Goal: Find specific page/section: Find specific page/section

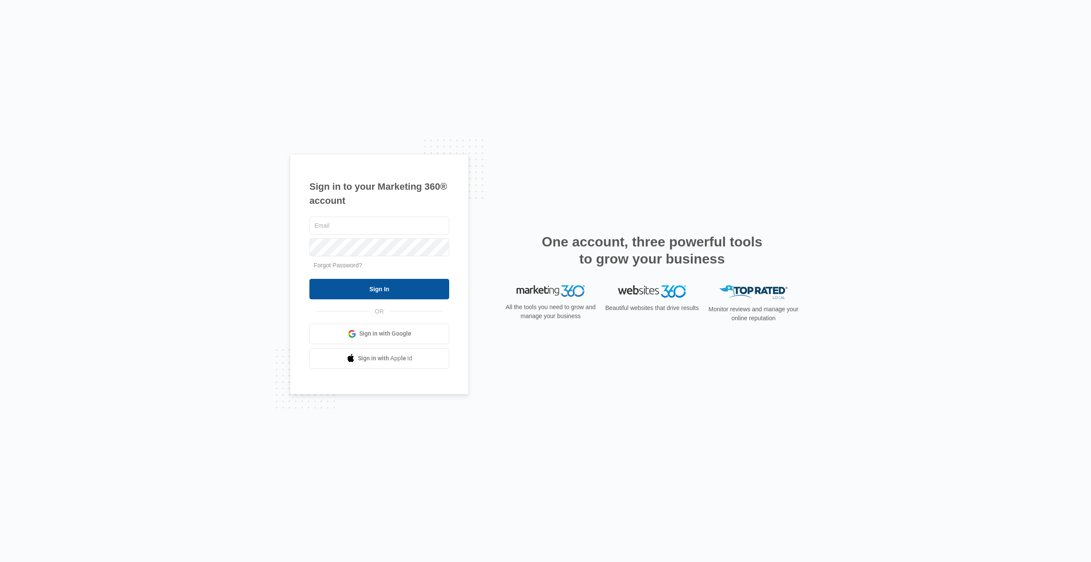
type input "[PERSON_NAME][EMAIL_ADDRESS][DOMAIN_NAME]"
click at [368, 291] on input "Sign In" at bounding box center [380, 289] width 140 height 20
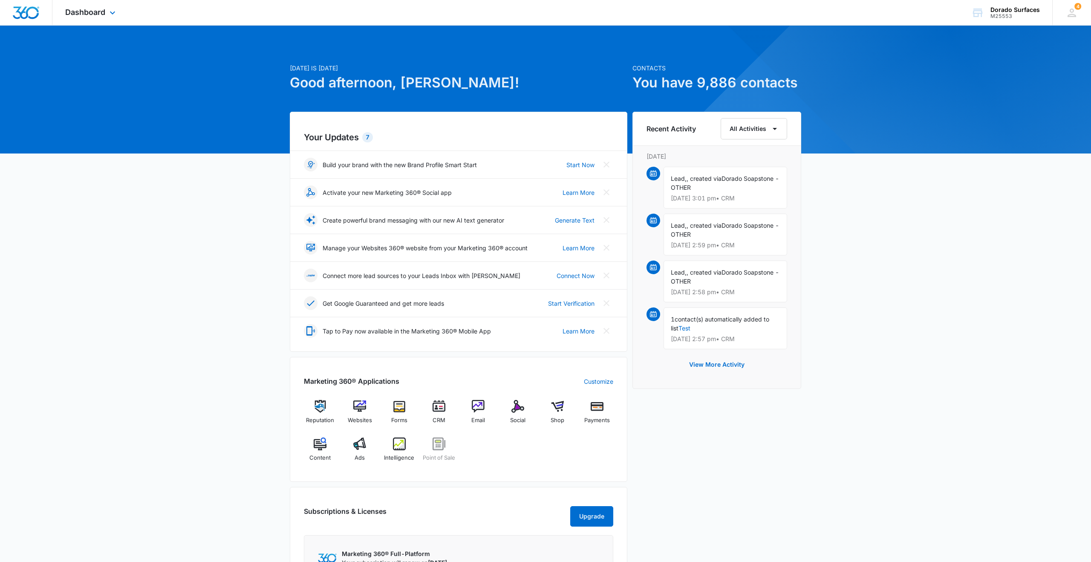
click at [119, 6] on div "Dashboard Apps Reputation Websites Forms CRM Email Social Shop Payments POS Con…" at bounding box center [91, 12] width 78 height 25
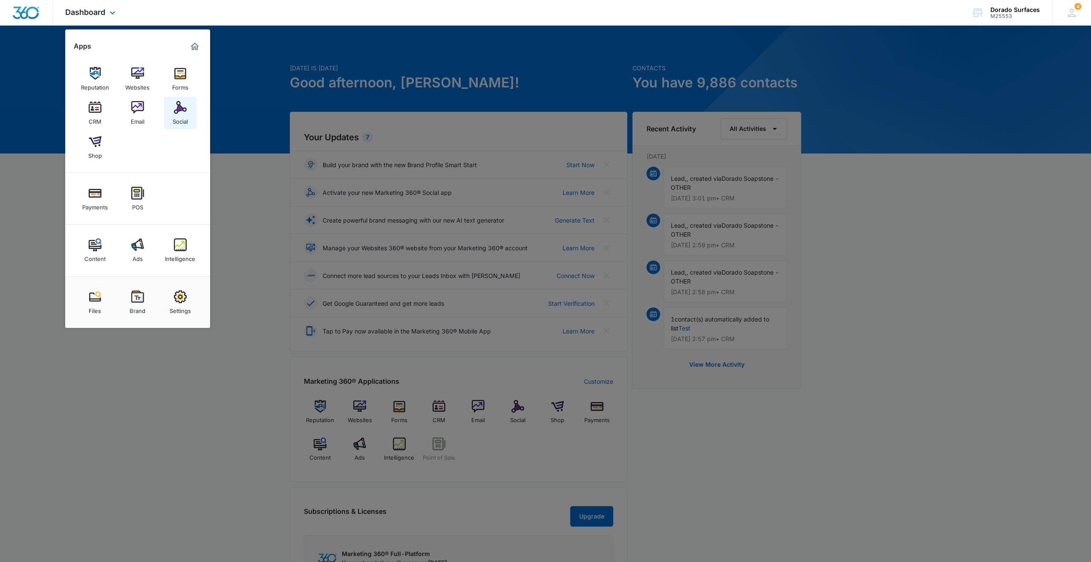
click at [181, 107] on img at bounding box center [180, 107] width 13 height 13
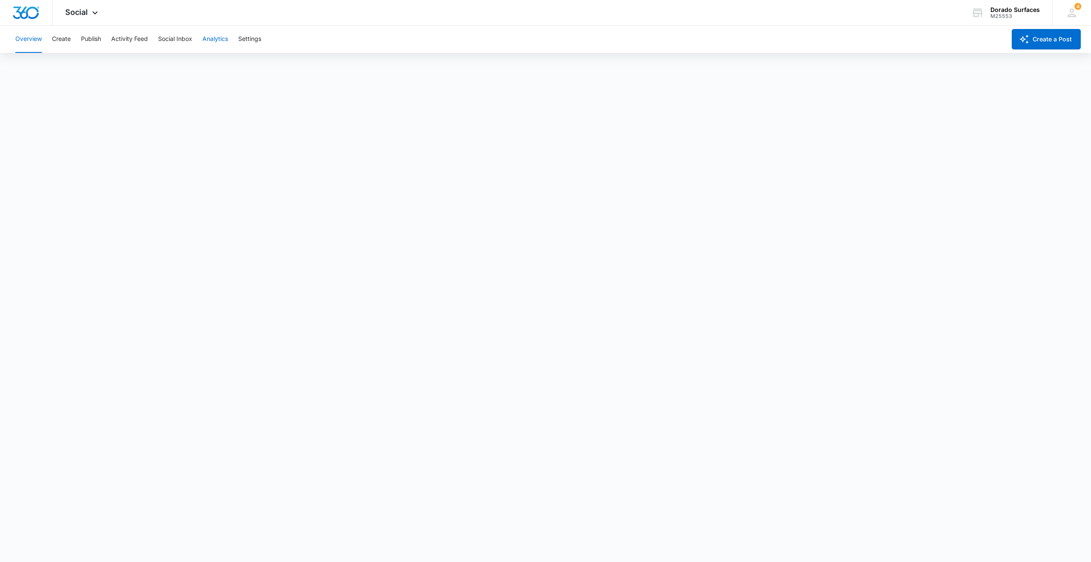
click at [210, 35] on button "Analytics" at bounding box center [216, 39] width 26 height 27
click at [88, 60] on button "Insights" at bounding box center [83, 65] width 22 height 24
click at [120, 64] on button "Community" at bounding box center [120, 65] width 32 height 24
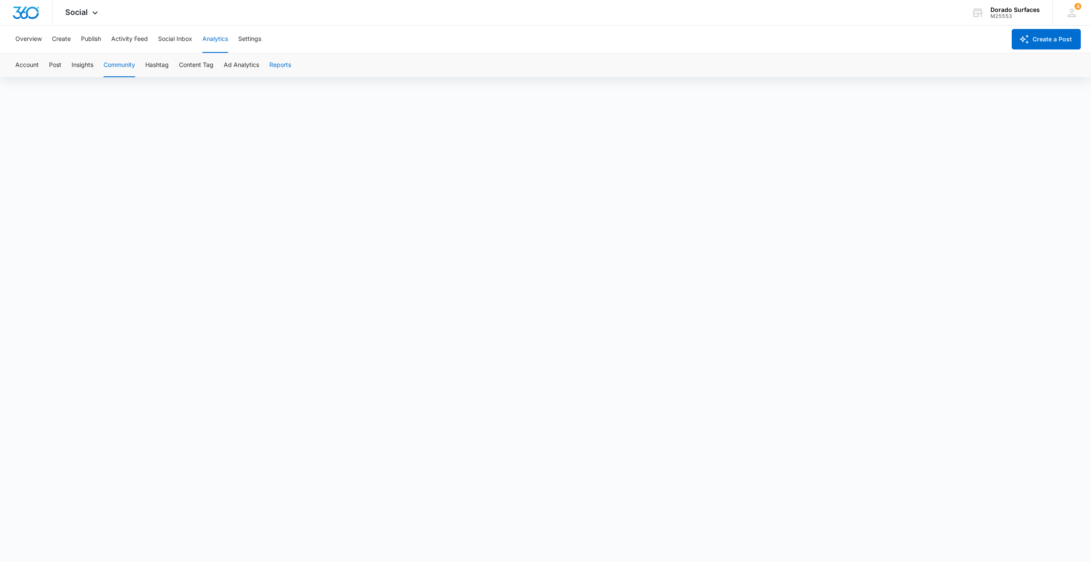
click at [285, 64] on button "Reports" at bounding box center [280, 65] width 22 height 24
click at [33, 62] on button "Account" at bounding box center [26, 65] width 23 height 24
